Goal: Task Accomplishment & Management: Manage account settings

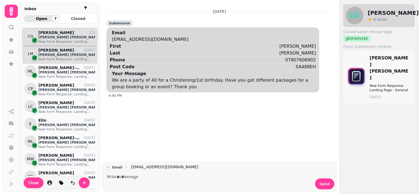
click at [54, 56] on p "[PERSON_NAME] [PERSON_NAME]" at bounding box center [66, 55] width 57 height 4
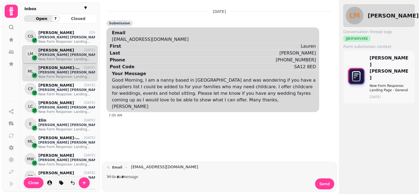
click at [60, 76] on p "New Form Response: Landing Page - Weddings" at bounding box center [66, 77] width 57 height 4
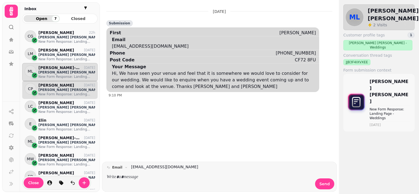
click at [70, 82] on div "CP [PERSON_NAME] [DATE] [PERSON_NAME] [PERSON_NAME] New Form Response: Landing …" at bounding box center [59, 90] width 75 height 18
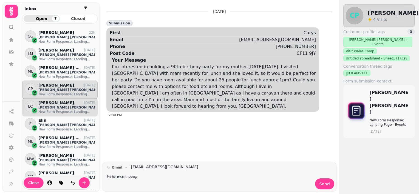
click at [67, 109] on p "[PERSON_NAME] [PERSON_NAME]" at bounding box center [66, 107] width 57 height 4
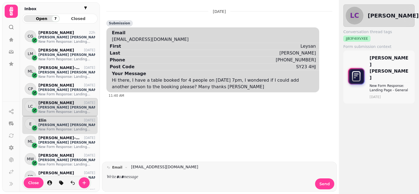
click at [61, 123] on p "[PERSON_NAME] [PERSON_NAME]" at bounding box center [66, 125] width 57 height 4
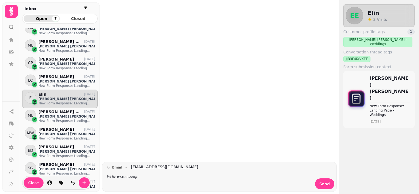
scroll to position [30, 0]
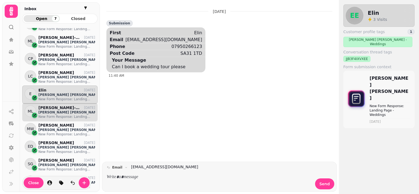
click at [58, 106] on p "[PERSON_NAME]-[PERSON_NAME] Love-[PERSON_NAME]" at bounding box center [59, 107] width 42 height 5
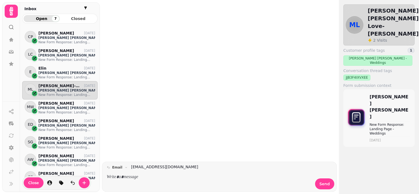
scroll to position [61, 0]
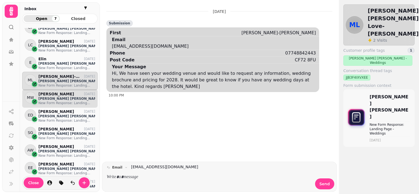
click at [66, 99] on p "[PERSON_NAME] [PERSON_NAME]" at bounding box center [66, 98] width 57 height 4
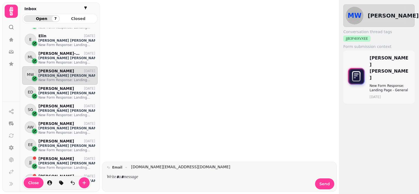
scroll to position [85, 0]
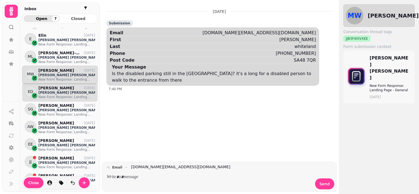
click at [57, 90] on p "[PERSON_NAME] [PERSON_NAME]" at bounding box center [66, 92] width 57 height 4
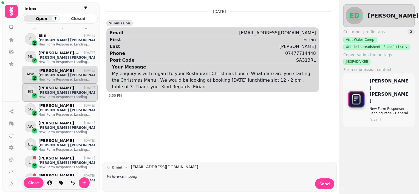
click at [71, 78] on p "New Form Response: Landing Page - General" at bounding box center [66, 79] width 57 height 4
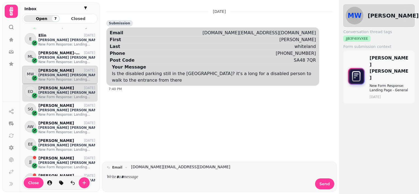
click at [63, 89] on div "[PERSON_NAME] [DATE]" at bounding box center [66, 88] width 57 height 5
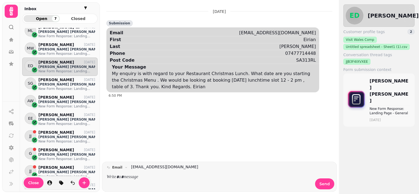
scroll to position [119, 0]
